Goal: Information Seeking & Learning: Learn about a topic

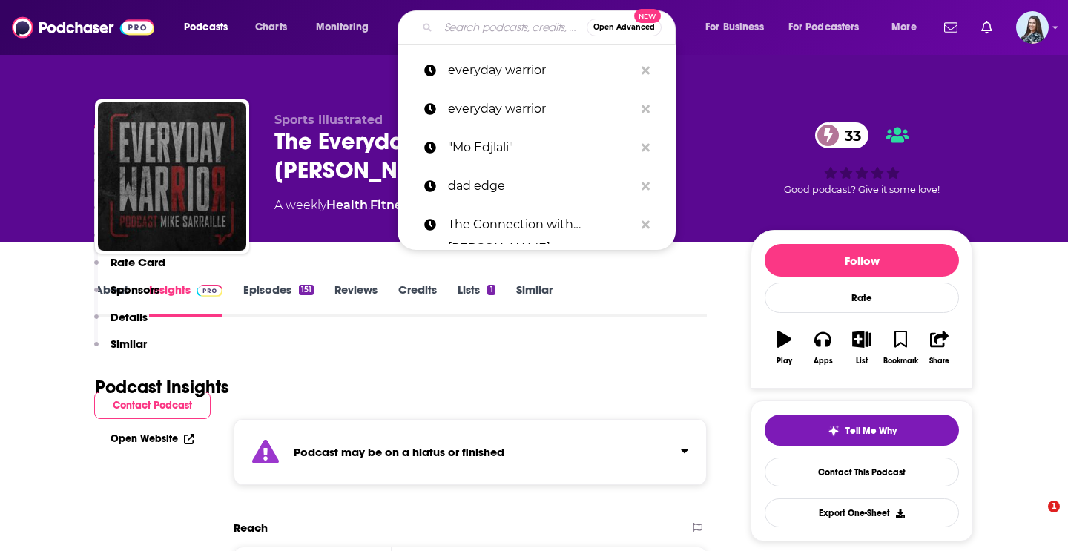
type input "The Fifth Column"
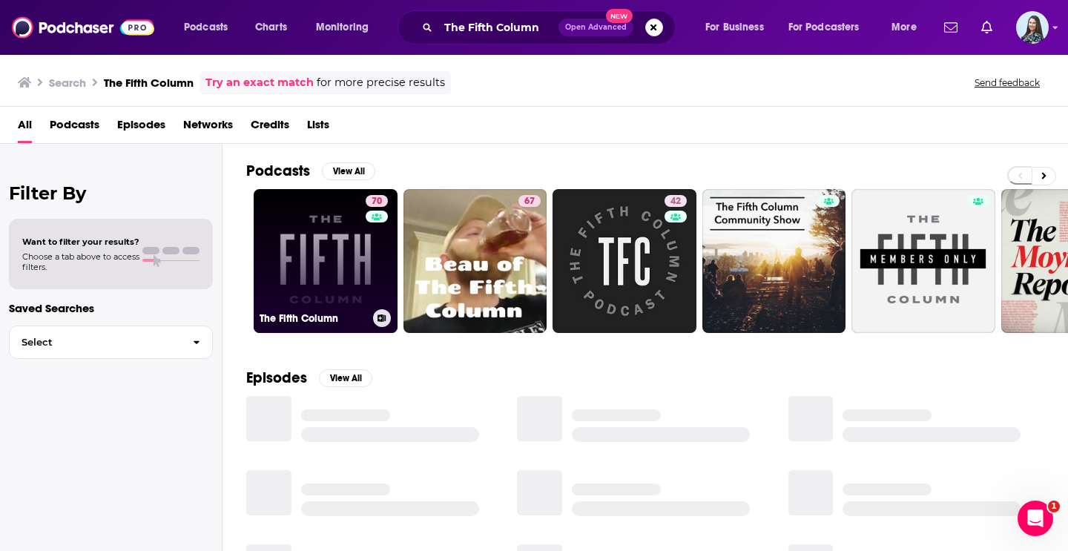
click at [319, 255] on link "70 The Fifth Column" at bounding box center [326, 261] width 144 height 144
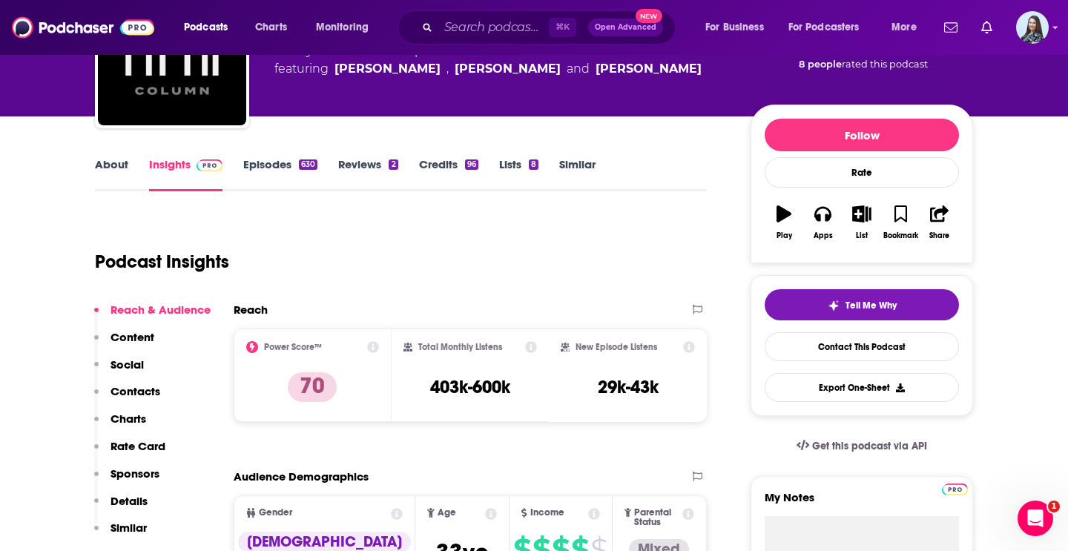
scroll to position [126, 0]
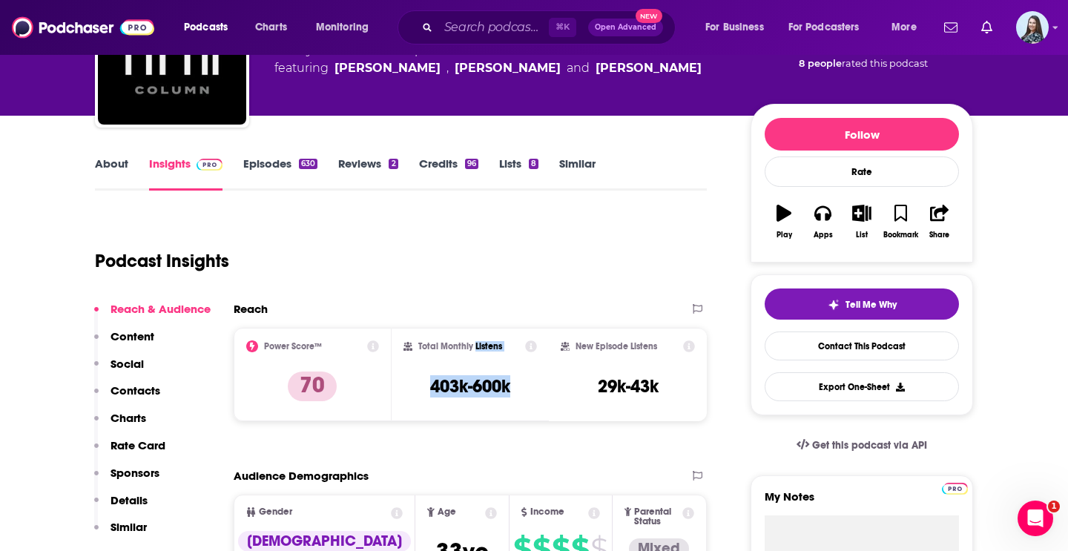
drag, startPoint x: 515, startPoint y: 383, endPoint x: 475, endPoint y: 348, distance: 53.1
click at [475, 348] on div "Total Monthly Listens 403k-600k" at bounding box center [471, 375] width 134 height 68
copy div "Listens 403k-600k"
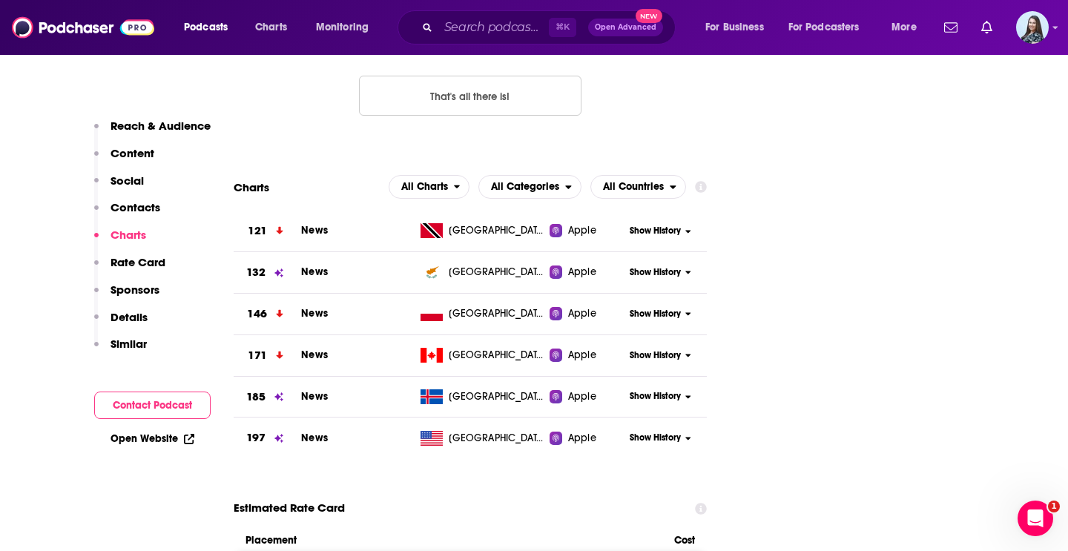
scroll to position [1778, 0]
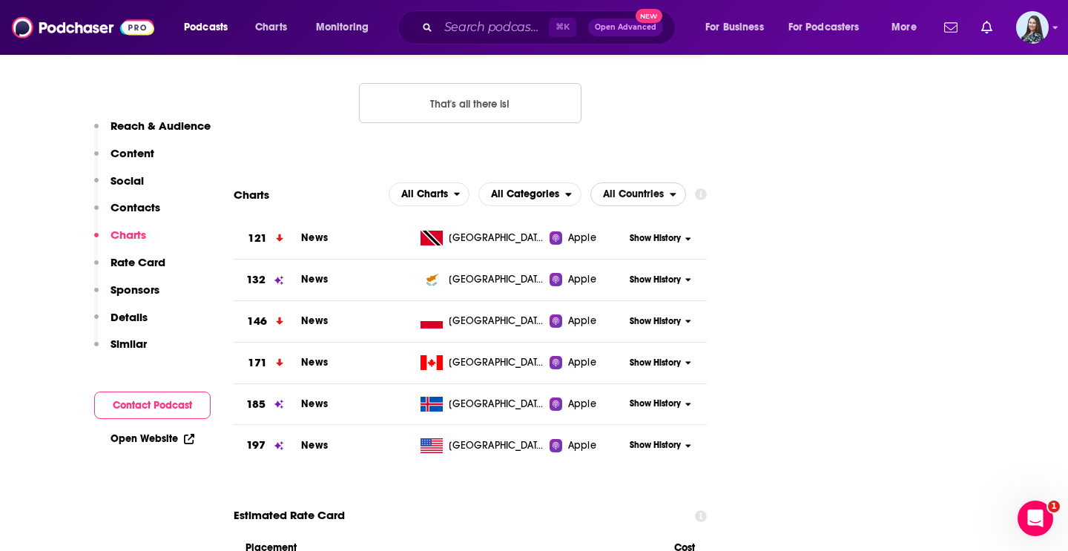
click at [635, 189] on span "All Countries" at bounding box center [633, 194] width 61 height 10
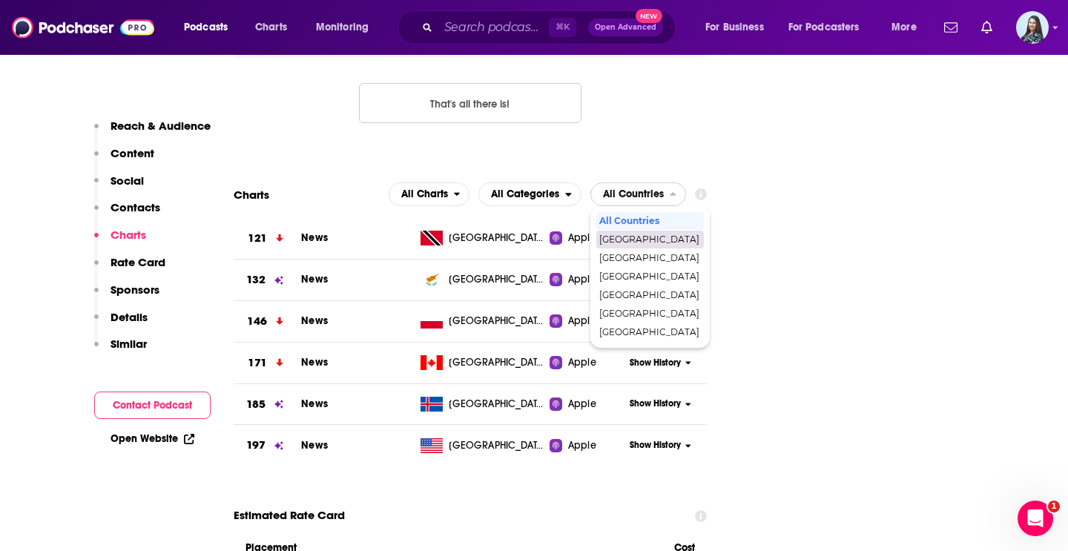
click at [637, 231] on div "[GEOGRAPHIC_DATA]" at bounding box center [651, 240] width 108 height 18
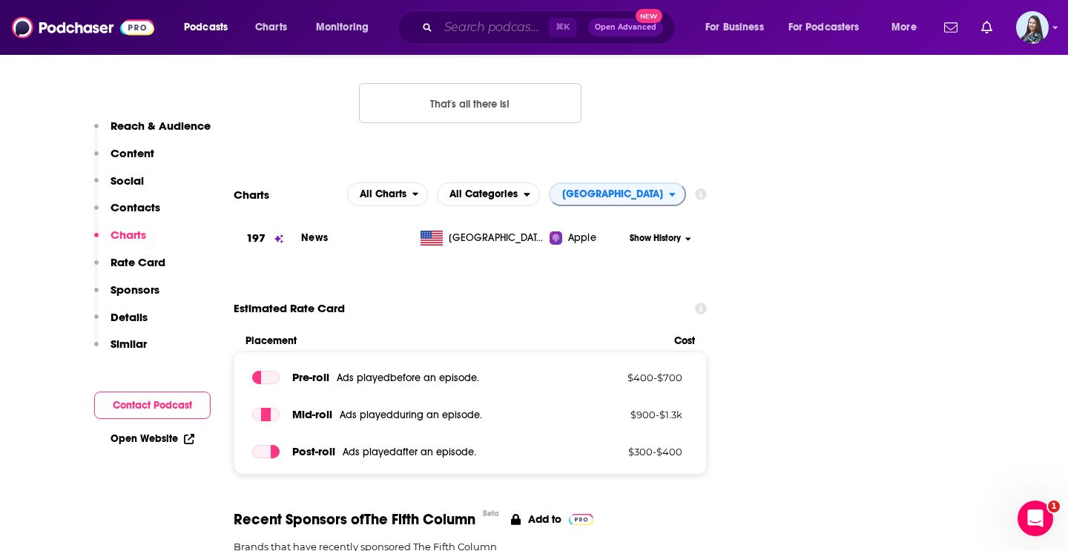
click at [447, 25] on input "Search podcasts, credits, & more..." at bounding box center [494, 28] width 111 height 24
